Goal: Find specific page/section: Find specific page/section

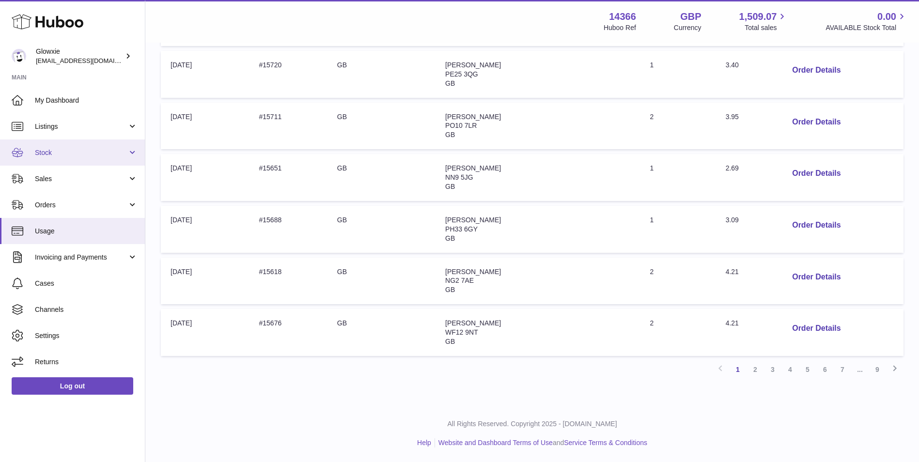
click at [91, 146] on link "Stock" at bounding box center [72, 153] width 145 height 26
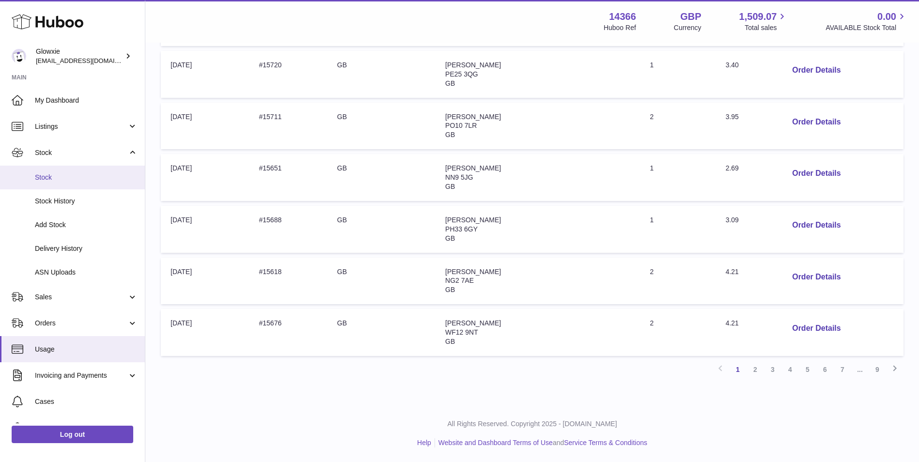
click at [84, 179] on span "Stock" at bounding box center [86, 177] width 103 height 9
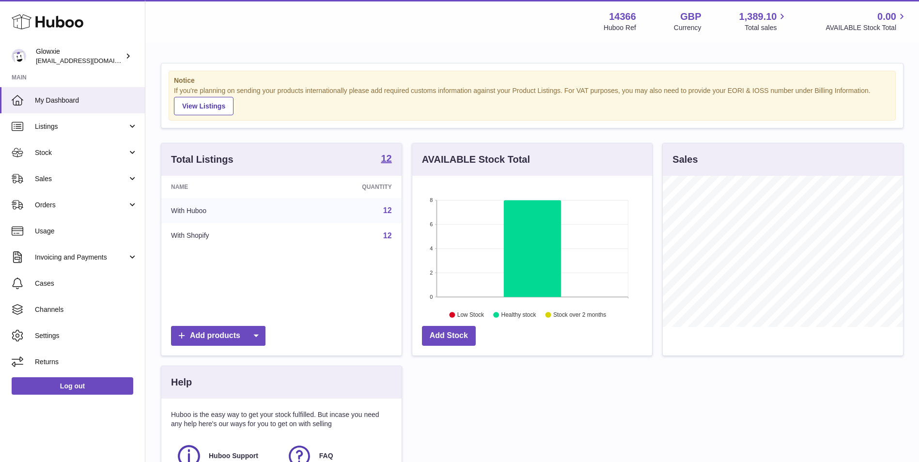
scroll to position [151, 240]
click at [82, 129] on span "Listings" at bounding box center [81, 126] width 93 height 9
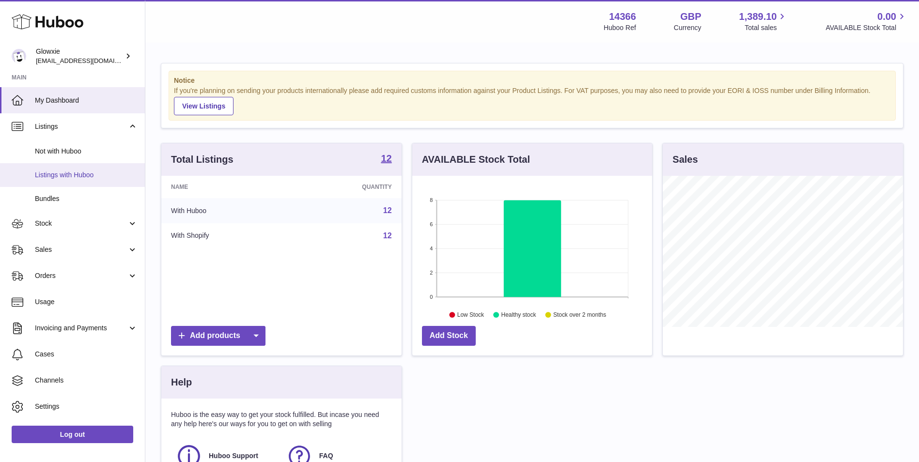
click at [80, 170] on link "Listings with Huboo" at bounding box center [72, 175] width 145 height 24
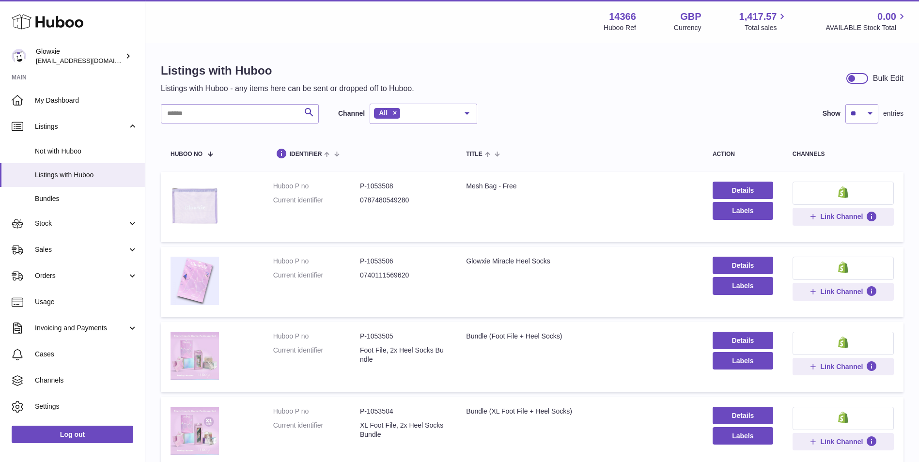
click at [200, 195] on img at bounding box center [195, 206] width 48 height 48
